Goal: Task Accomplishment & Management: Manage account settings

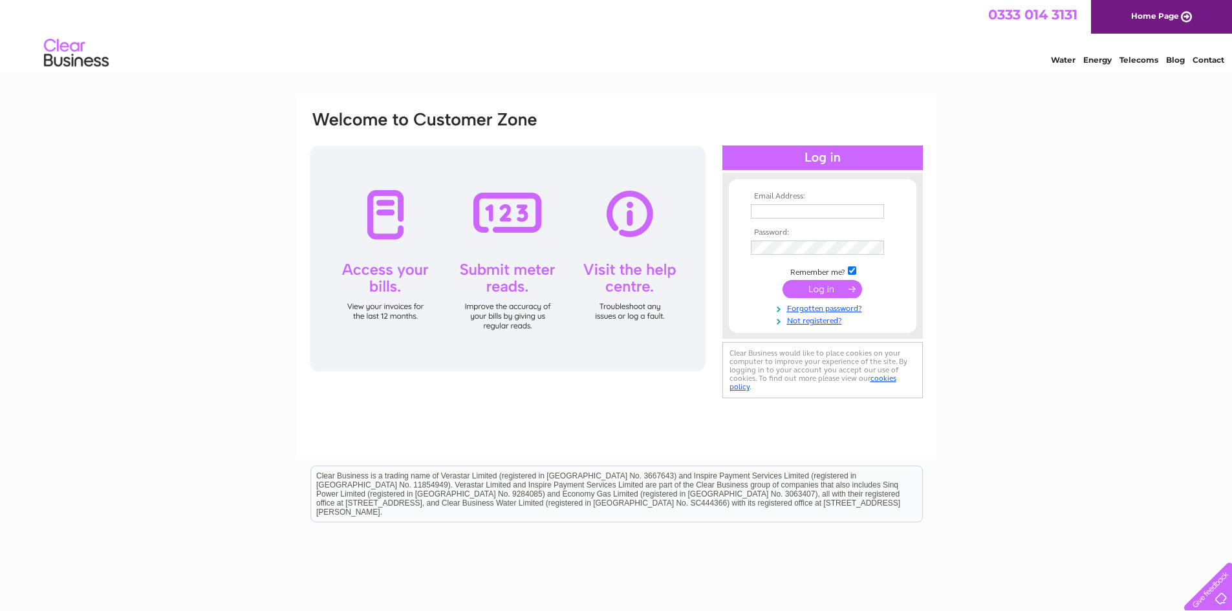
type input "[EMAIL_ADDRESS][DOMAIN_NAME]"
click at [829, 284] on input "submit" at bounding box center [822, 289] width 80 height 18
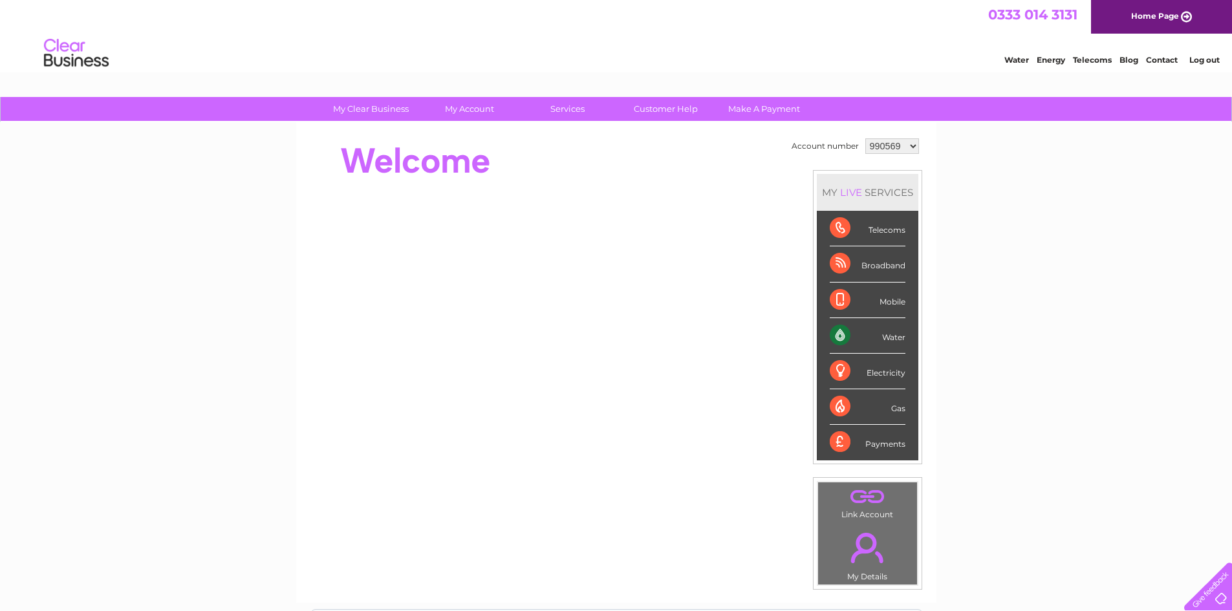
click at [908, 145] on select "990569 1108271 1120405 1120409" at bounding box center [892, 146] width 54 height 16
select select "1108271"
click at [865, 138] on select "990569 1108271 1120405 1120409" at bounding box center [892, 146] width 54 height 16
click at [894, 146] on select "990569 1108271 1120405 1120409" at bounding box center [892, 146] width 54 height 16
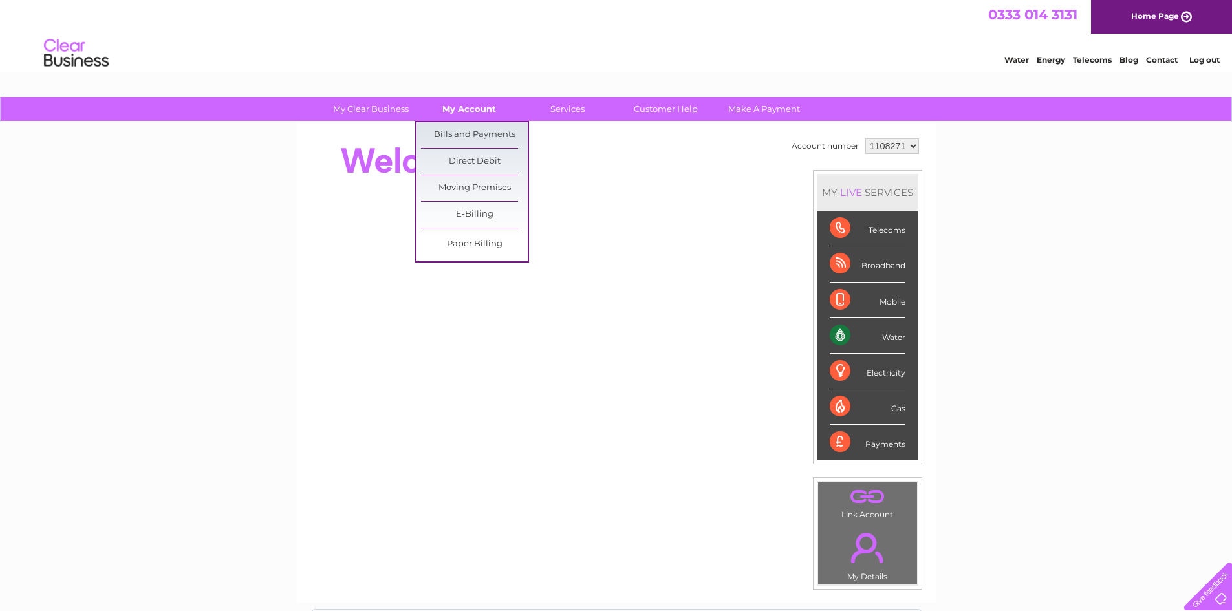
click at [470, 105] on link "My Account" at bounding box center [469, 109] width 107 height 24
click at [467, 130] on link "Bills and Payments" at bounding box center [474, 135] width 107 height 26
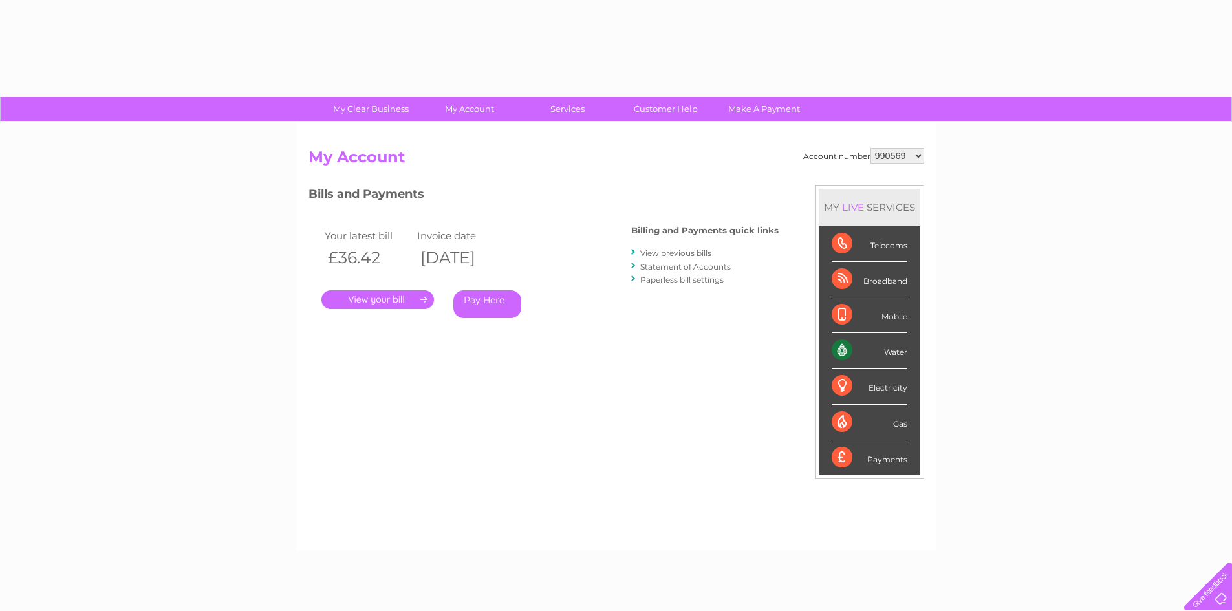
click at [366, 293] on link "." at bounding box center [377, 299] width 113 height 19
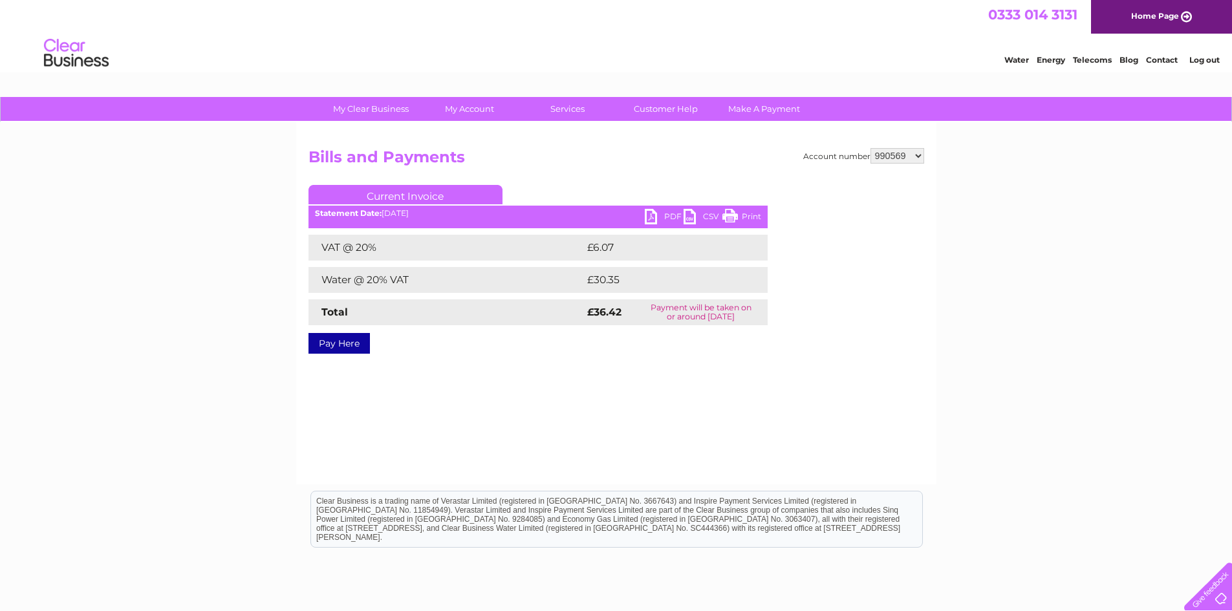
click at [659, 206] on ul "Current Invoice" at bounding box center [537, 197] width 459 height 24
drag, startPoint x: 655, startPoint y: 212, endPoint x: 680, endPoint y: 228, distance: 30.0
click at [655, 213] on link "PDF" at bounding box center [664, 218] width 39 height 19
